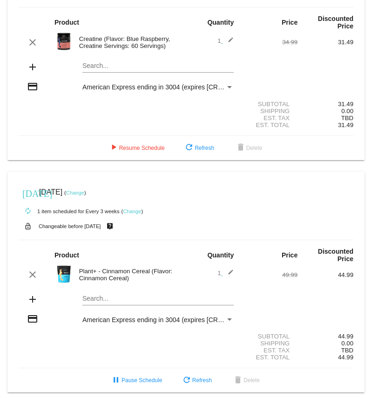
scroll to position [76, 0]
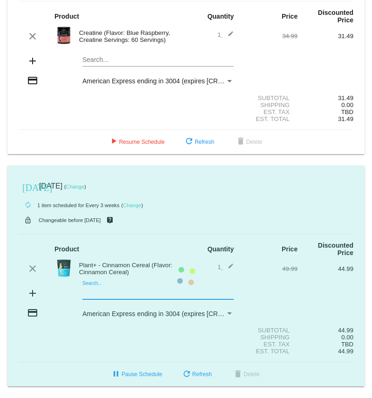
click at [112, 291] on mat-card "[DATE] [DATE] ( Change ) autorenew 1 item scheduled for Every 3 weeks ( Change …" at bounding box center [185, 276] width 357 height 221
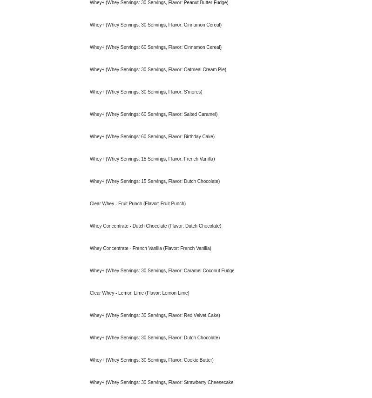
scroll to position [824, 0]
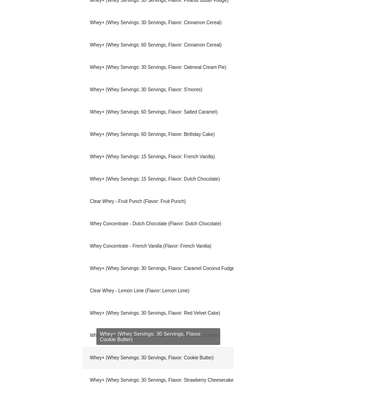
type input "whey"
click at [189, 359] on div "Whey+ (Whey Servings: 30 Servings, Flavor: Cookie Butter)" at bounding box center [157, 358] width 151 height 22
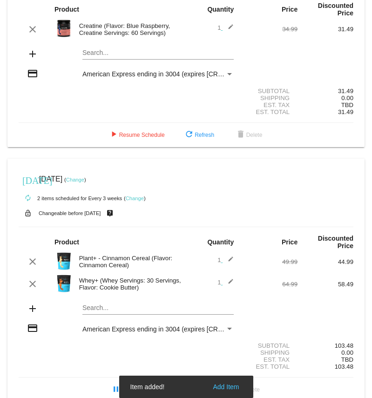
scroll to position [99, 0]
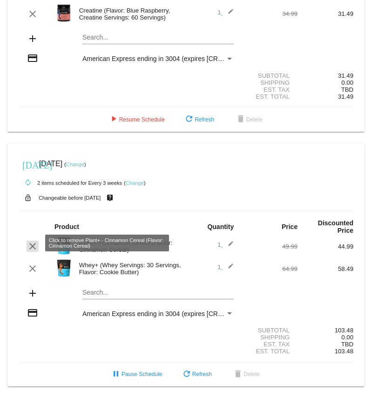
click at [34, 243] on mat-icon "clear" at bounding box center [32, 246] width 11 height 11
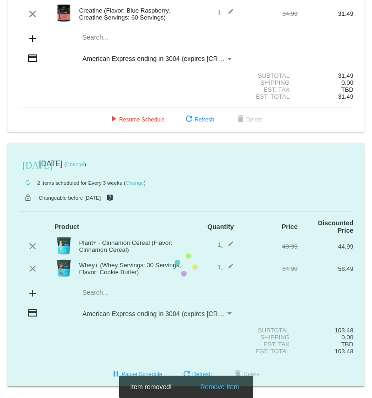
scroll to position [76, 0]
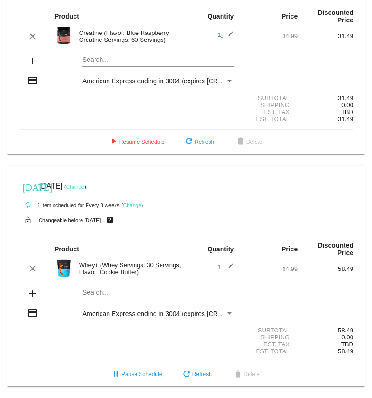
click at [231, 265] on mat-icon "edit" at bounding box center [227, 268] width 11 height 11
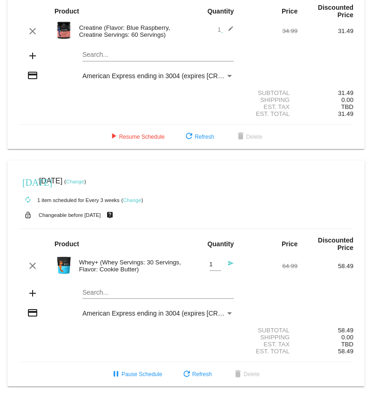
click at [101, 291] on input "Search..." at bounding box center [157, 292] width 151 height 7
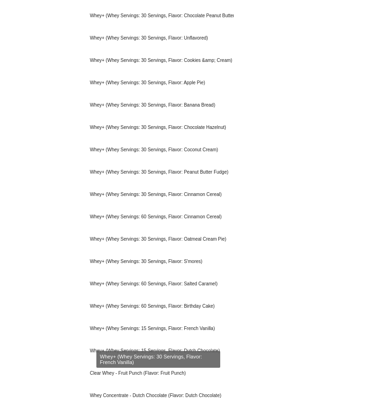
scroll to position [659, 0]
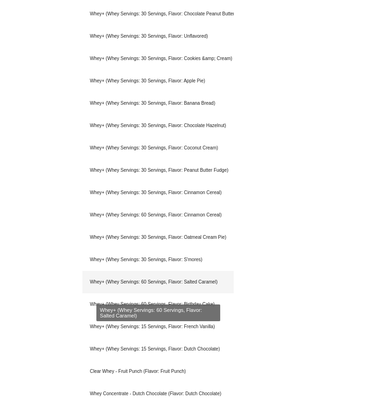
type input "whey"
click at [150, 286] on div "Whey+ (Whey Servings: 60 Servings, Flavor: Salted Caramel)" at bounding box center [157, 282] width 151 height 22
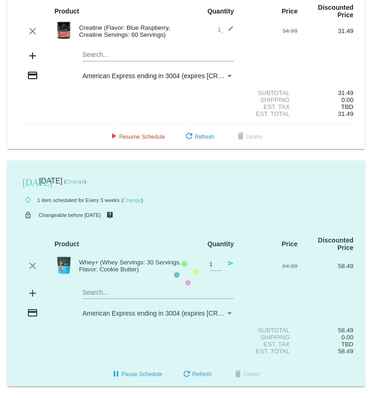
scroll to position [99, 0]
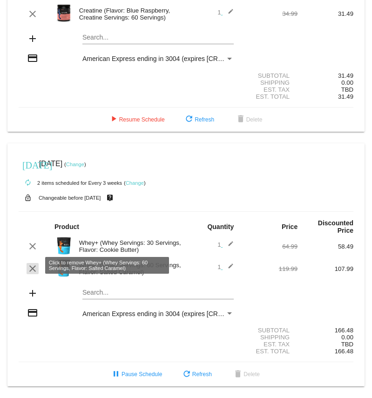
click at [29, 269] on mat-icon "clear" at bounding box center [32, 268] width 11 height 11
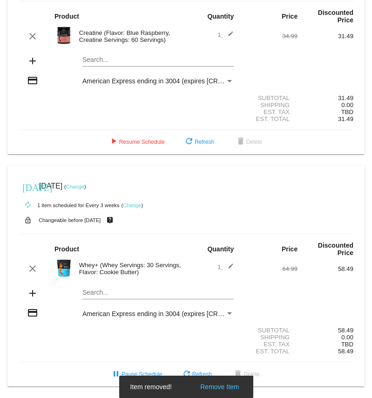
scroll to position [76, 0]
click at [108, 285] on div "Search..." at bounding box center [157, 290] width 151 height 18
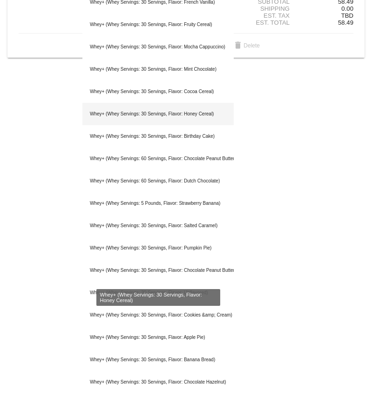
scroll to position [399, 0]
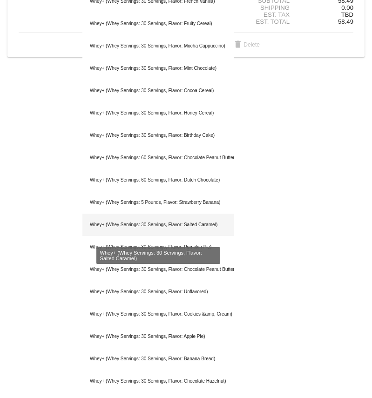
type input "whey"
click at [179, 226] on div "Whey+ (Whey Servings: 30 Servings, Flavor: Salted Caramel)" at bounding box center [157, 225] width 151 height 22
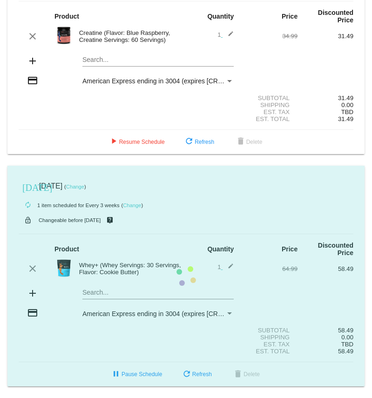
scroll to position [99, 0]
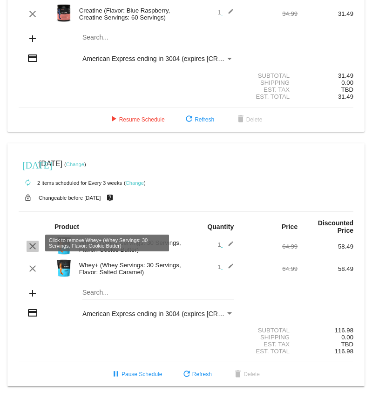
click at [34, 246] on mat-icon "clear" at bounding box center [32, 246] width 11 height 11
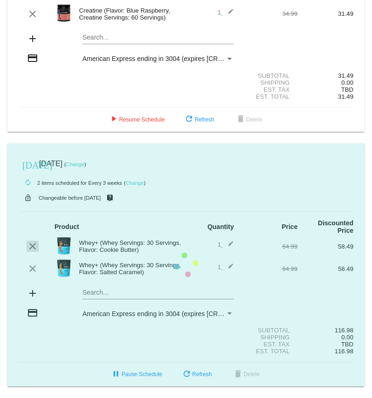
scroll to position [76, 0]
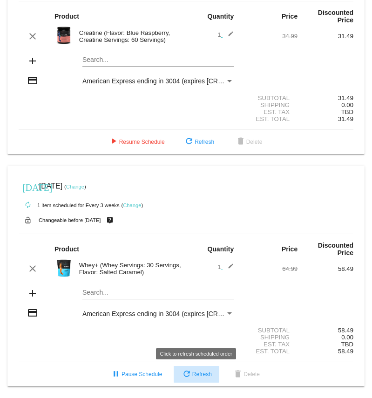
click at [193, 382] on button "refresh Refresh" at bounding box center [197, 374] width 46 height 17
